Goal: Find specific page/section: Find specific page/section

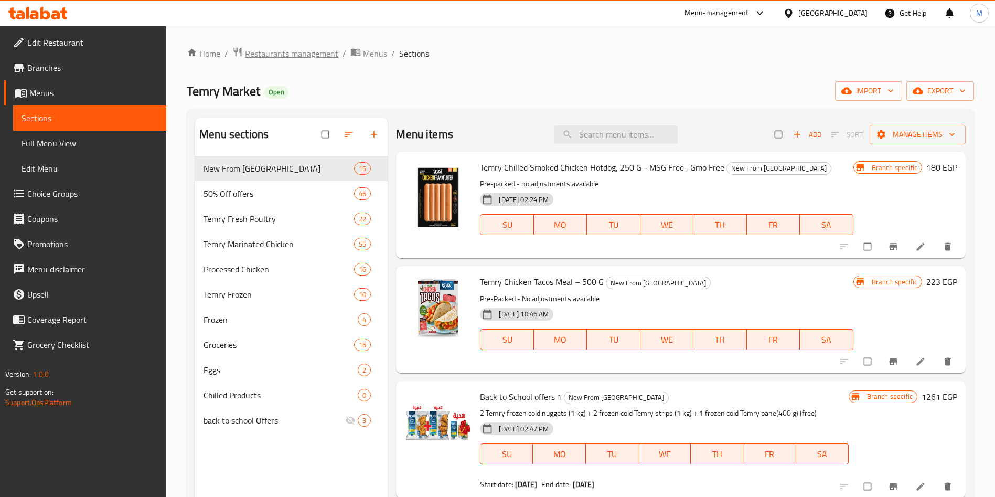
click at [272, 48] on span "Restaurants management" at bounding box center [291, 53] width 93 height 13
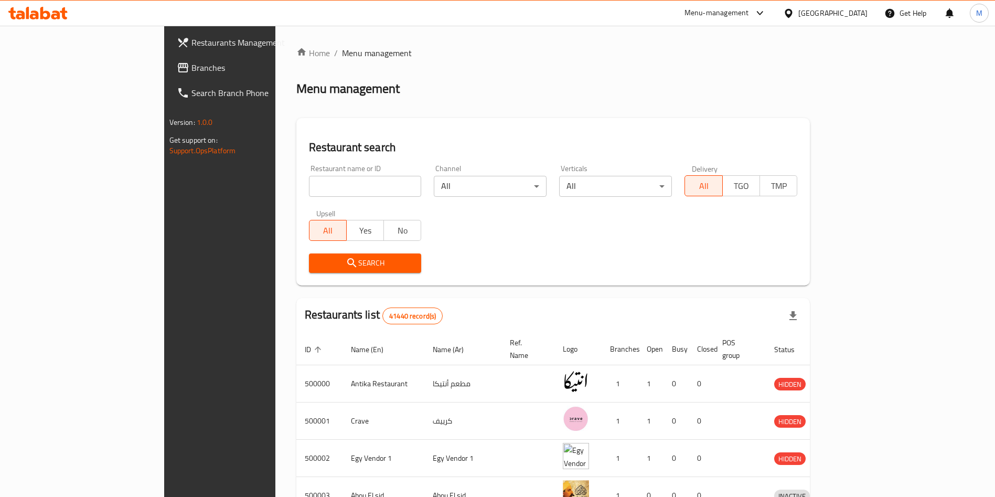
click at [309, 181] on input "search" at bounding box center [365, 186] width 113 height 21
click button "Search" at bounding box center [365, 262] width 113 height 19
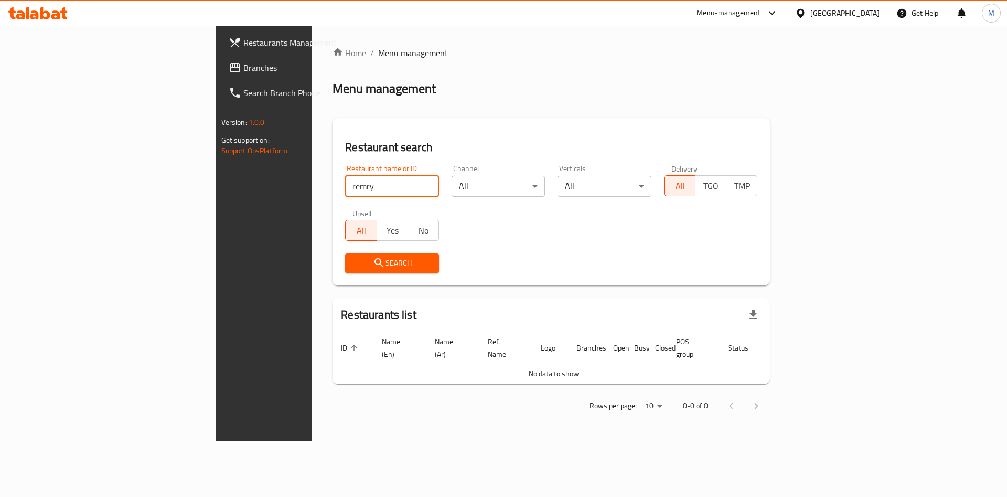
click at [345, 185] on input "remry" at bounding box center [392, 186] width 94 height 21
type input "temry"
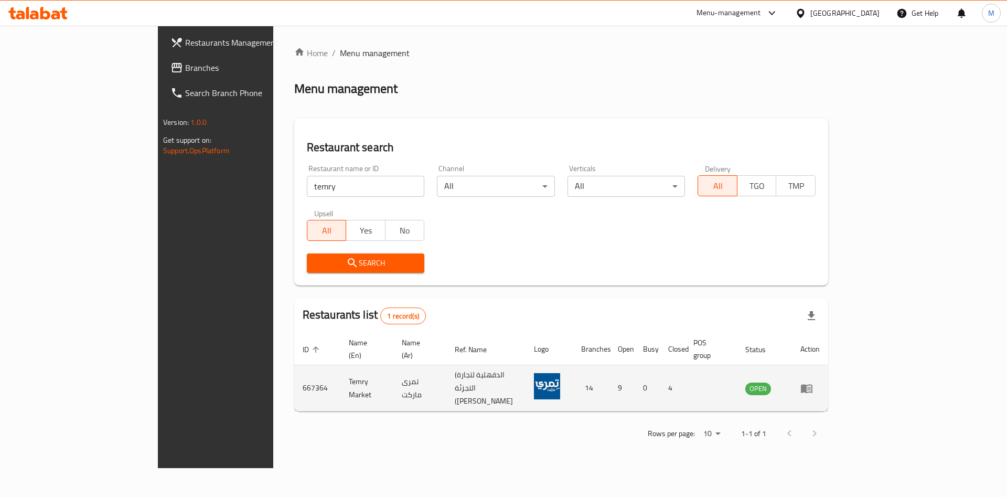
click at [294, 369] on td "667364" at bounding box center [317, 388] width 46 height 46
copy td "667364"
